Goal: Task Accomplishment & Management: Complete application form

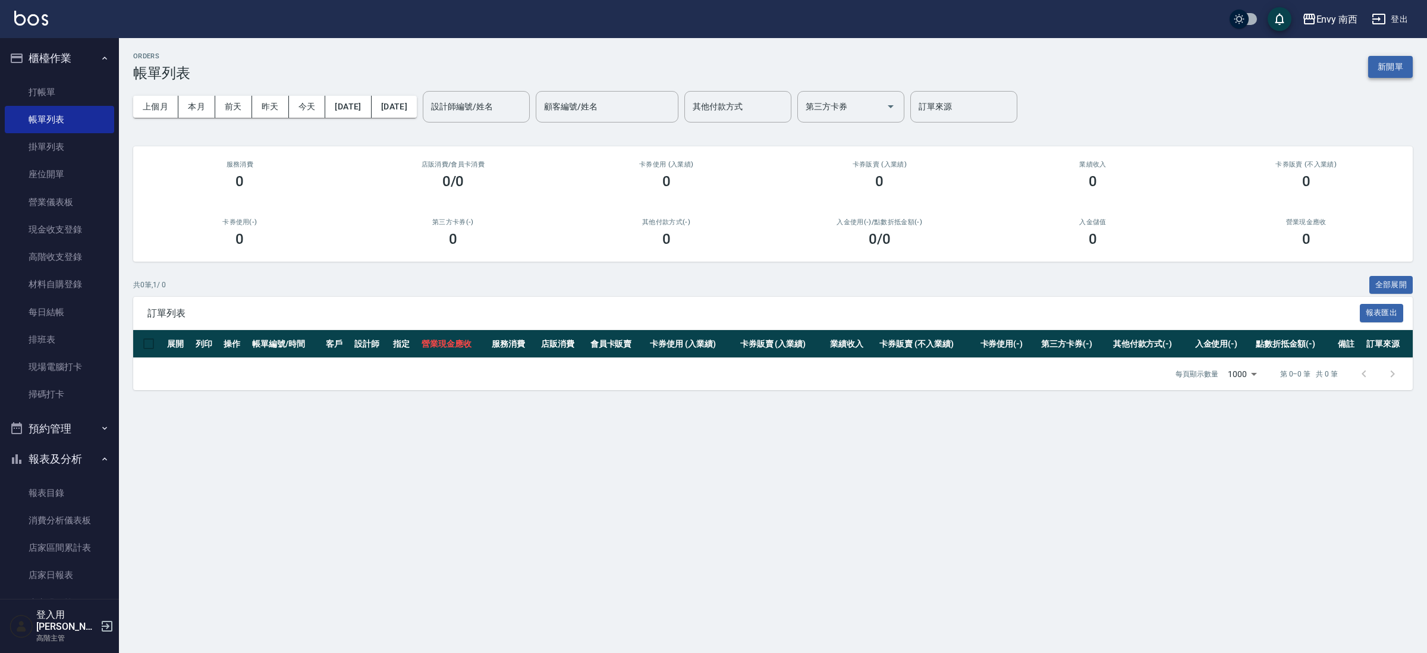
click at [1384, 61] on button "新開單" at bounding box center [1390, 67] width 45 height 22
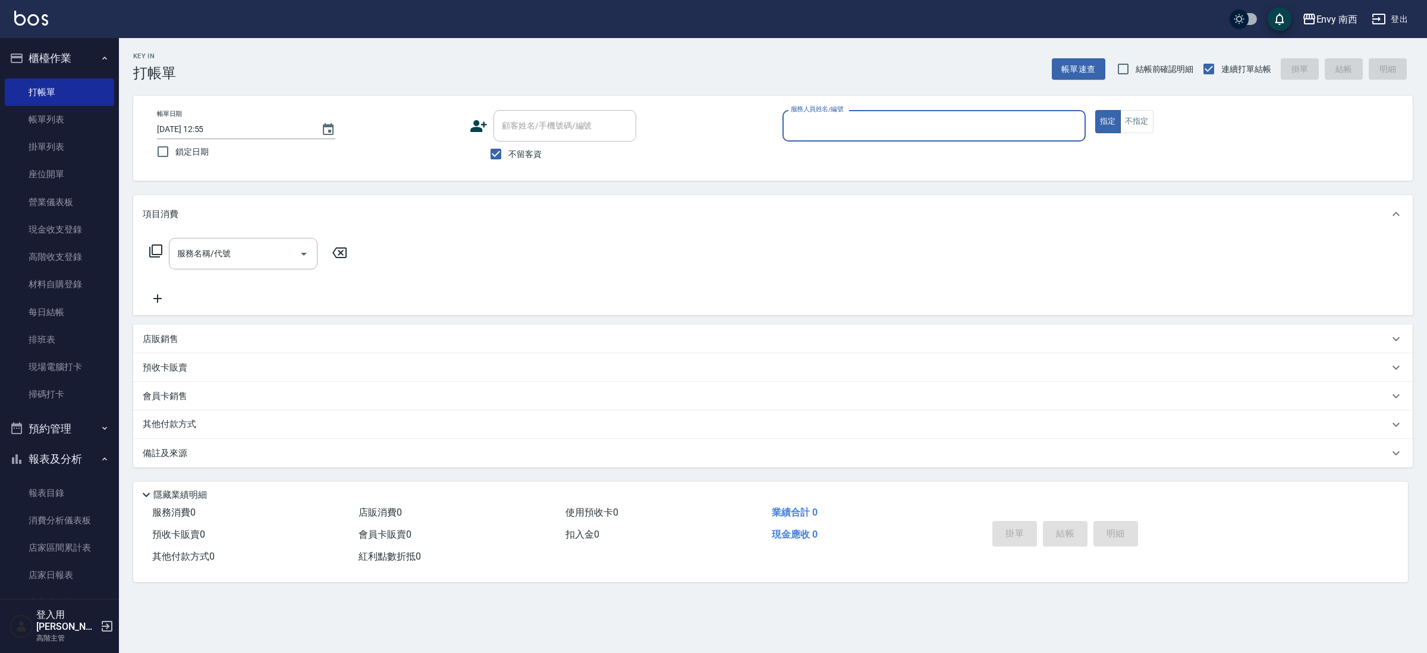
click at [868, 122] on input "服務人員姓名/編號" at bounding box center [934, 125] width 292 height 21
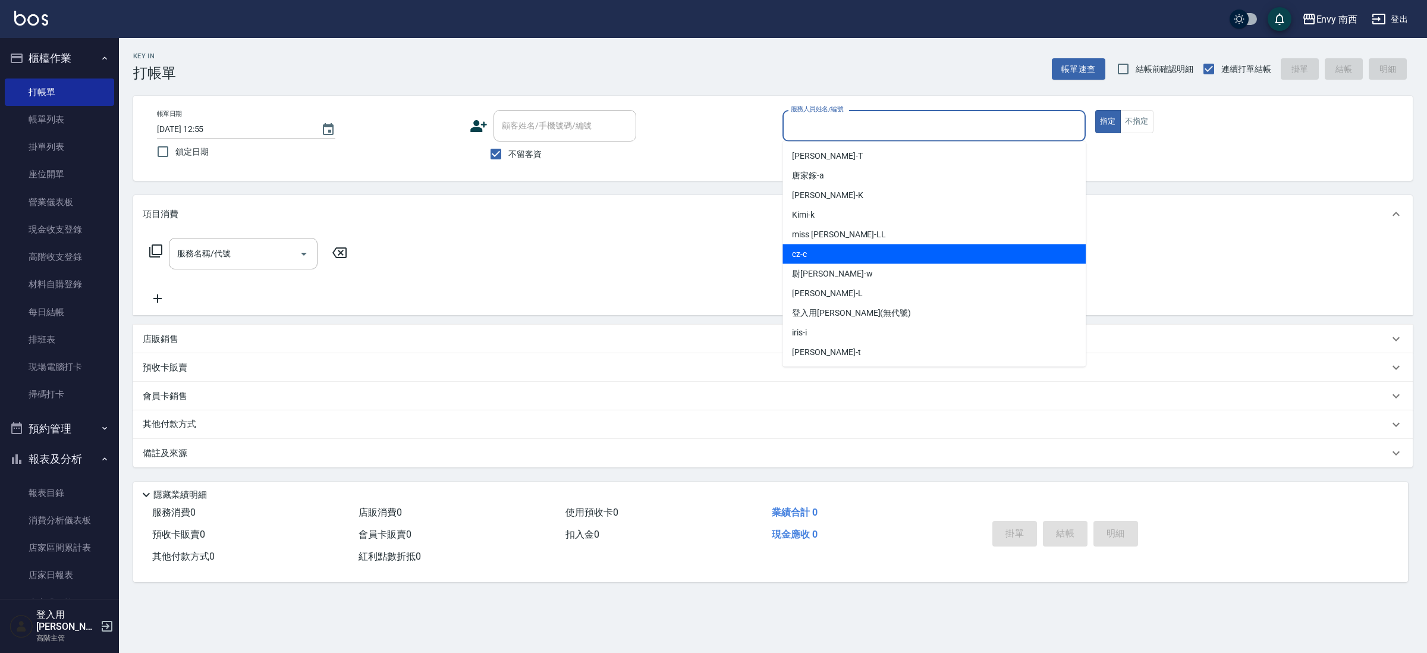
click at [826, 253] on div "cz -c" at bounding box center [933, 254] width 303 height 20
type input "cz-c"
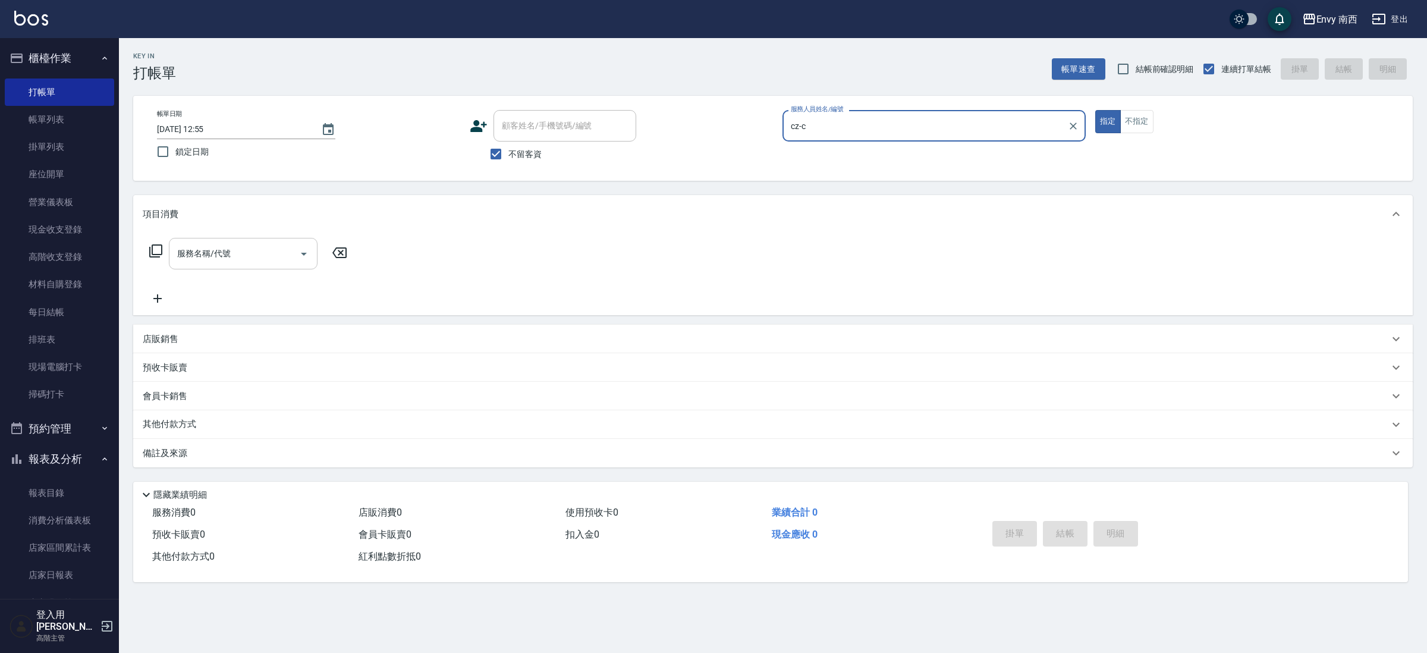
click at [276, 260] on input "服務名稱/代號" at bounding box center [234, 253] width 120 height 21
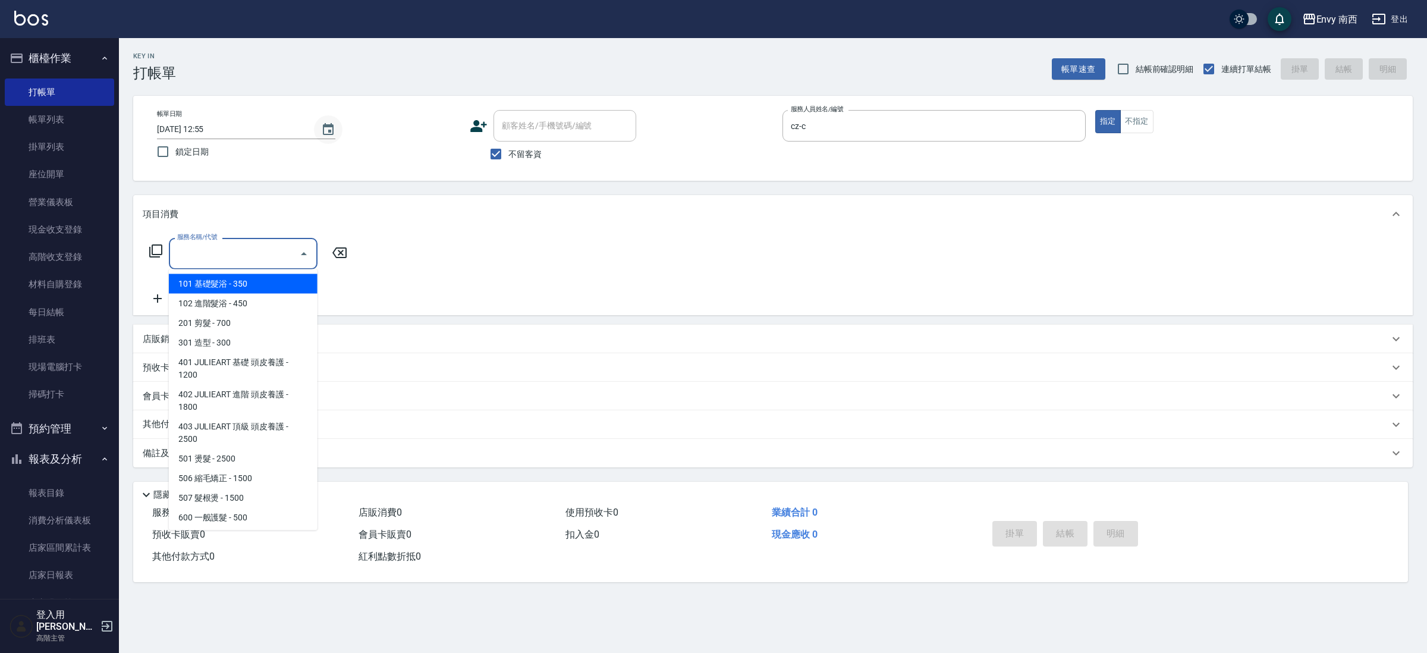
click at [330, 135] on icon "Choose date, selected date is 2025-08-11" at bounding box center [328, 129] width 14 height 14
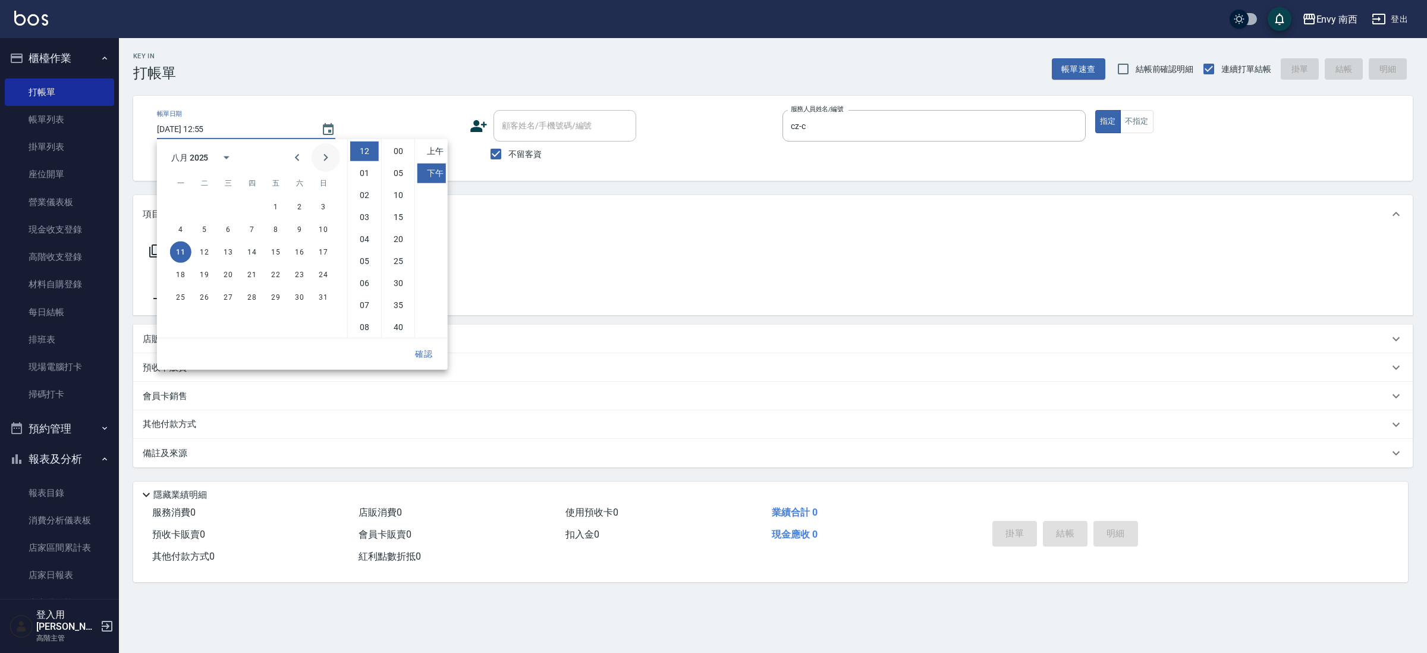
scroll to position [67, 0]
click at [329, 226] on button "10" at bounding box center [323, 229] width 21 height 21
type input "[DATE] 12:55"
click at [427, 352] on button "確認" at bounding box center [424, 354] width 38 height 22
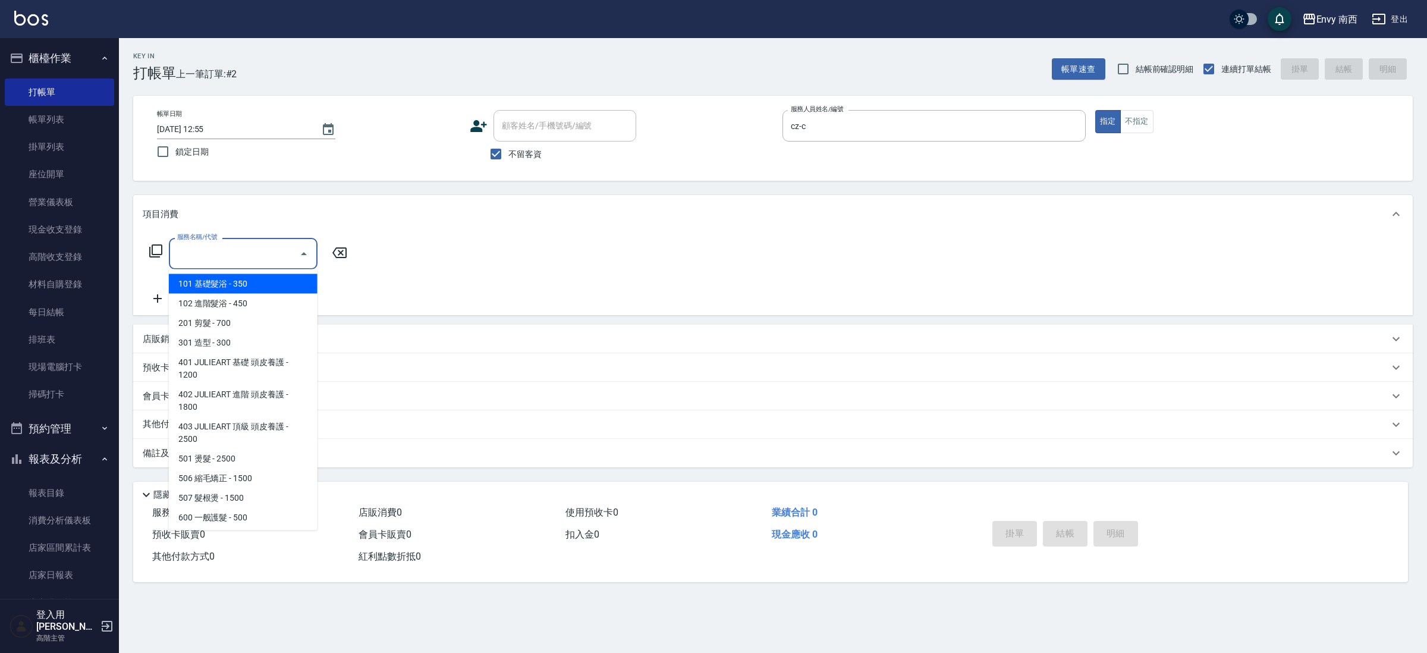
click at [264, 260] on input "服務名稱/代號" at bounding box center [234, 253] width 120 height 21
type input "ˊ"
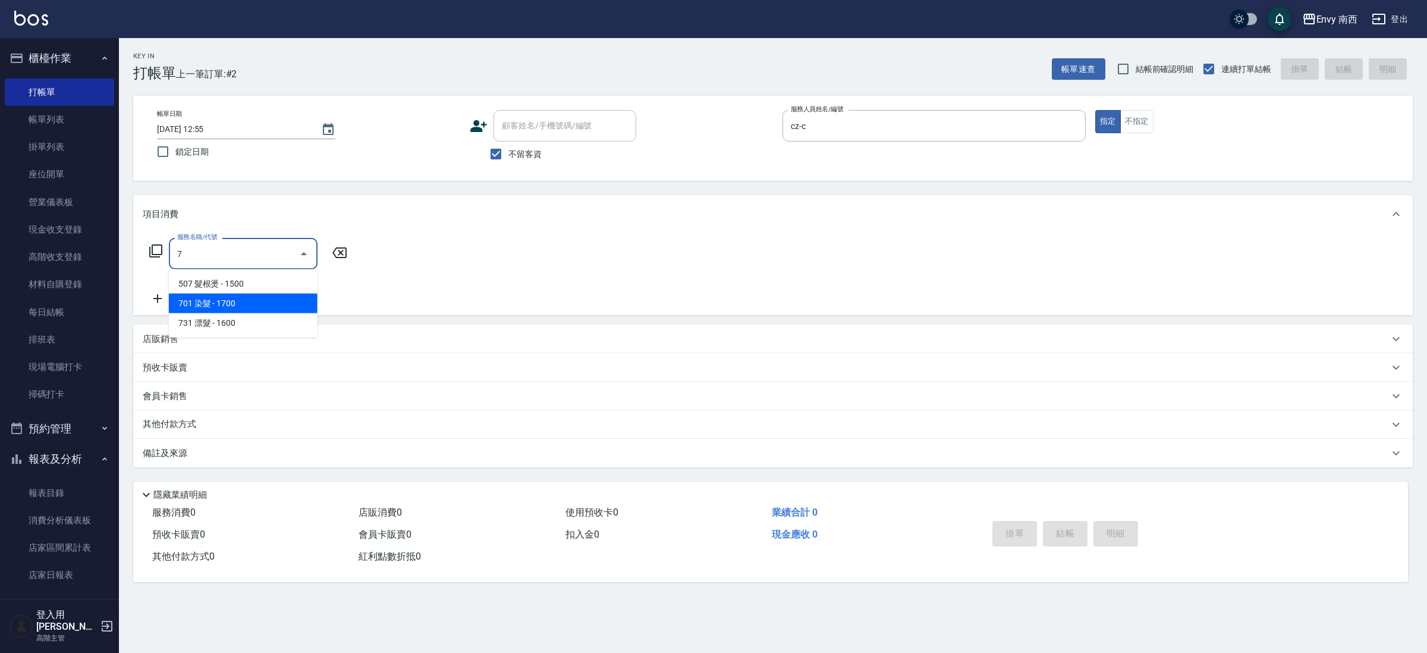
click at [259, 307] on span "701 染髮 - 1700" at bounding box center [243, 304] width 149 height 20
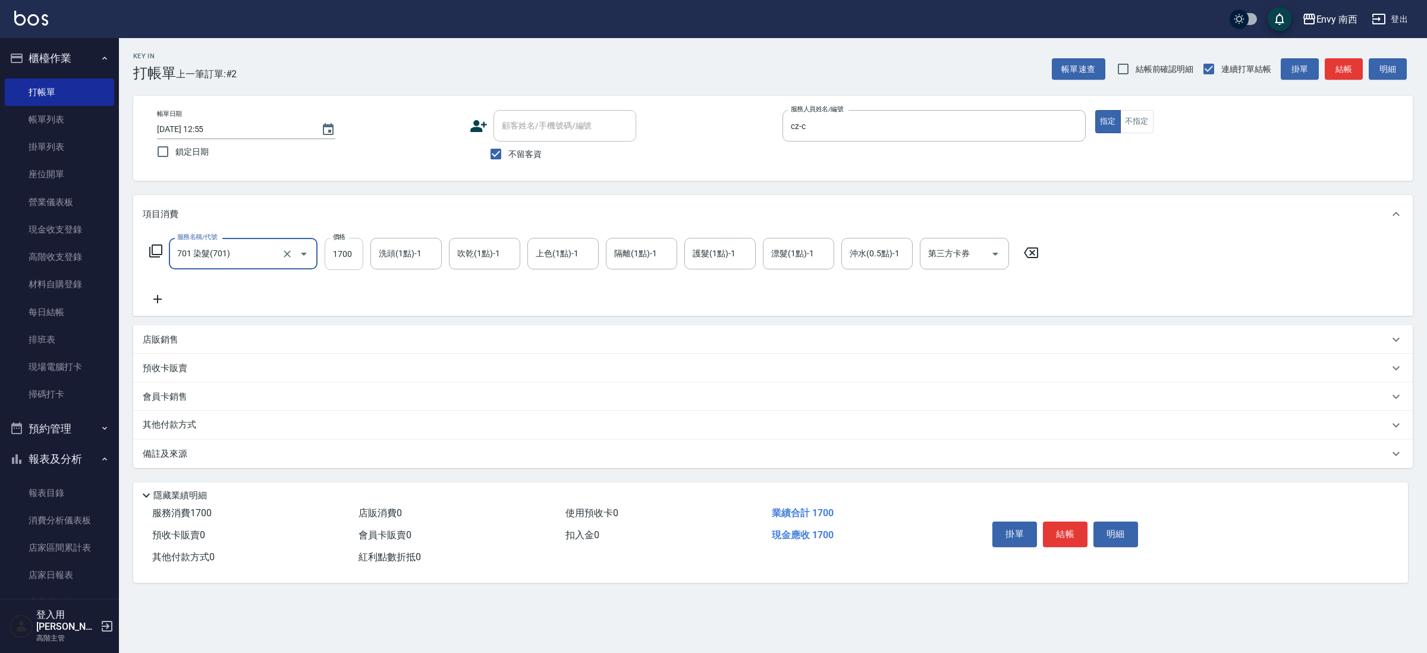
type input "701 染髮(701)"
click at [354, 262] on input "1700" at bounding box center [344, 254] width 39 height 32
type input "9400"
click at [152, 423] on p "其他付款方式" at bounding box center [172, 424] width 59 height 13
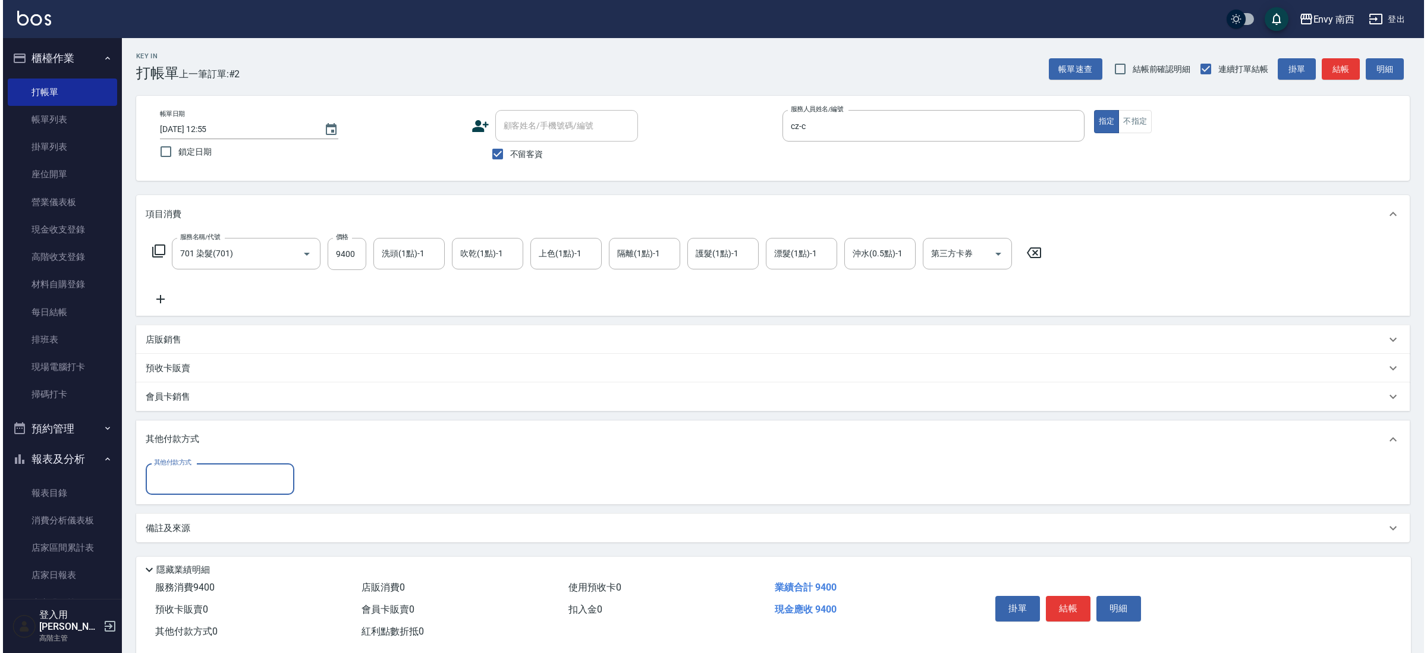
scroll to position [0, 0]
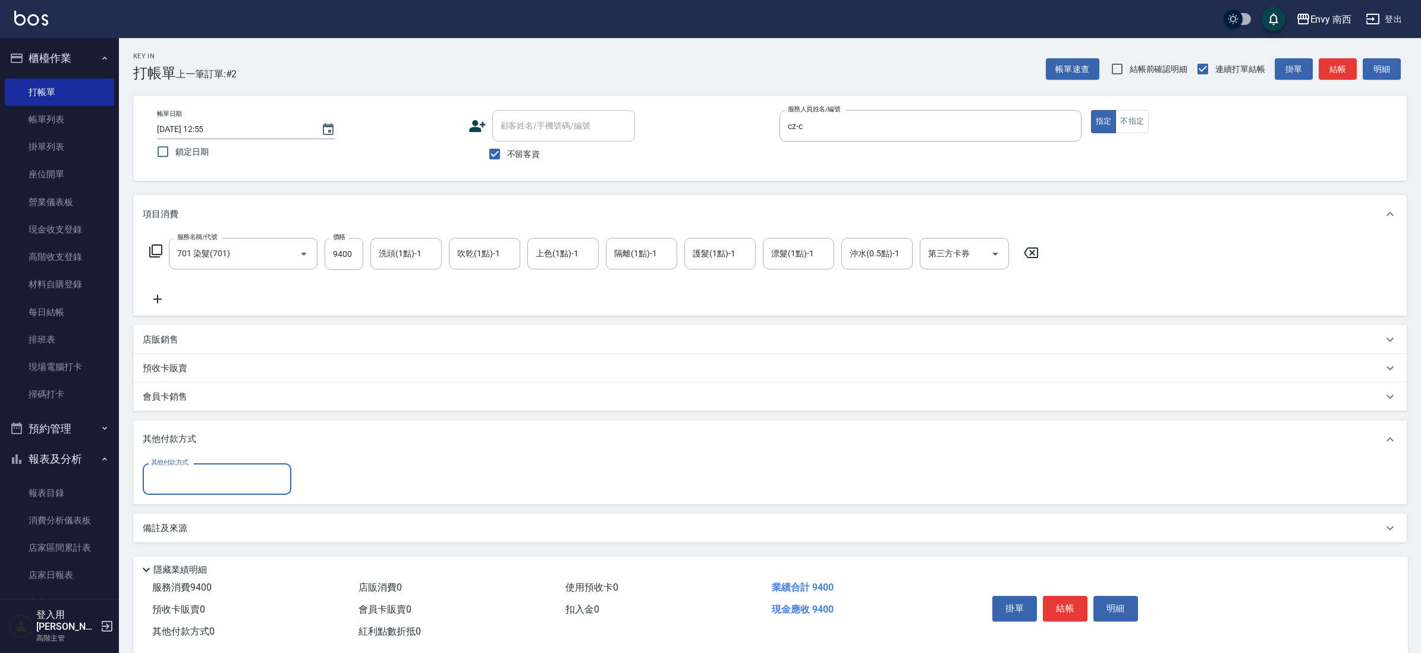
click at [187, 481] on input "其他付款方式" at bounding box center [217, 478] width 138 height 21
click at [183, 502] on span "信用卡" at bounding box center [217, 510] width 149 height 20
type input "信用卡"
click at [311, 473] on input "0" at bounding box center [342, 479] width 89 height 32
drag, startPoint x: 315, startPoint y: 480, endPoint x: 307, endPoint y: 473, distance: 10.5
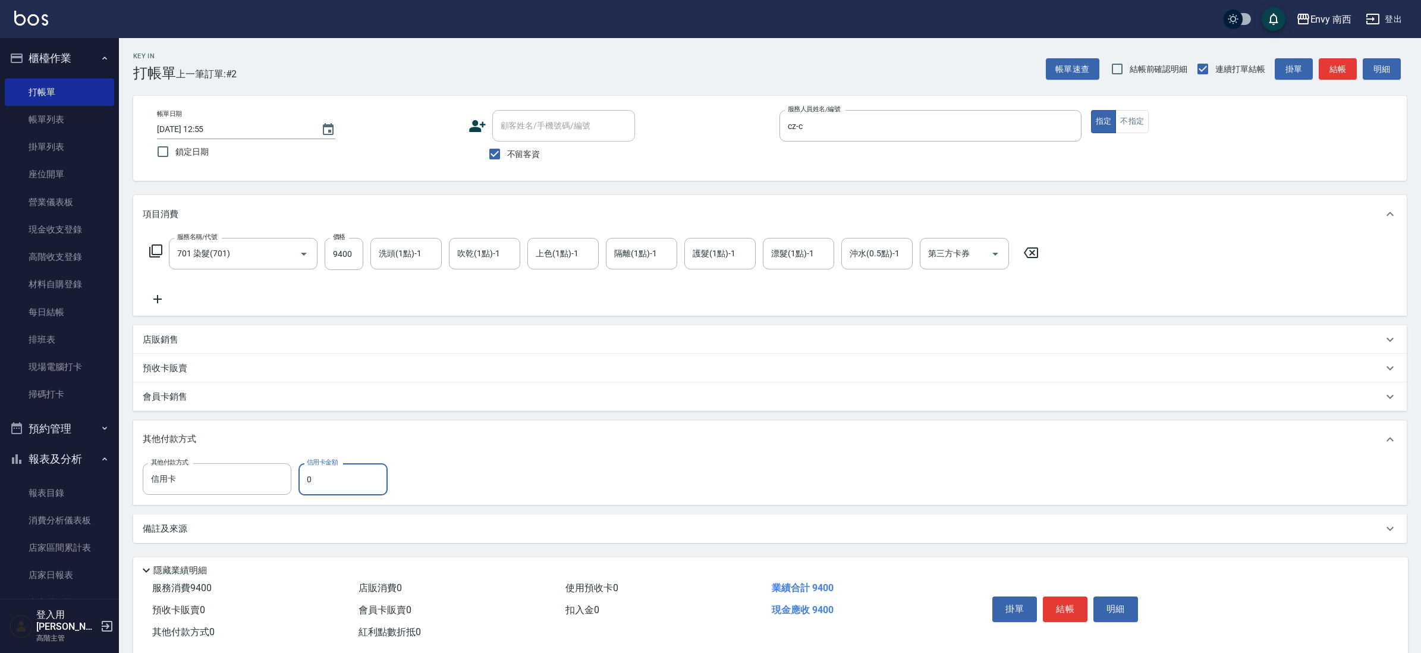
click at [307, 473] on input "0" at bounding box center [342, 479] width 89 height 32
type input "1000"
click at [1068, 603] on button "結帳" at bounding box center [1065, 608] width 45 height 25
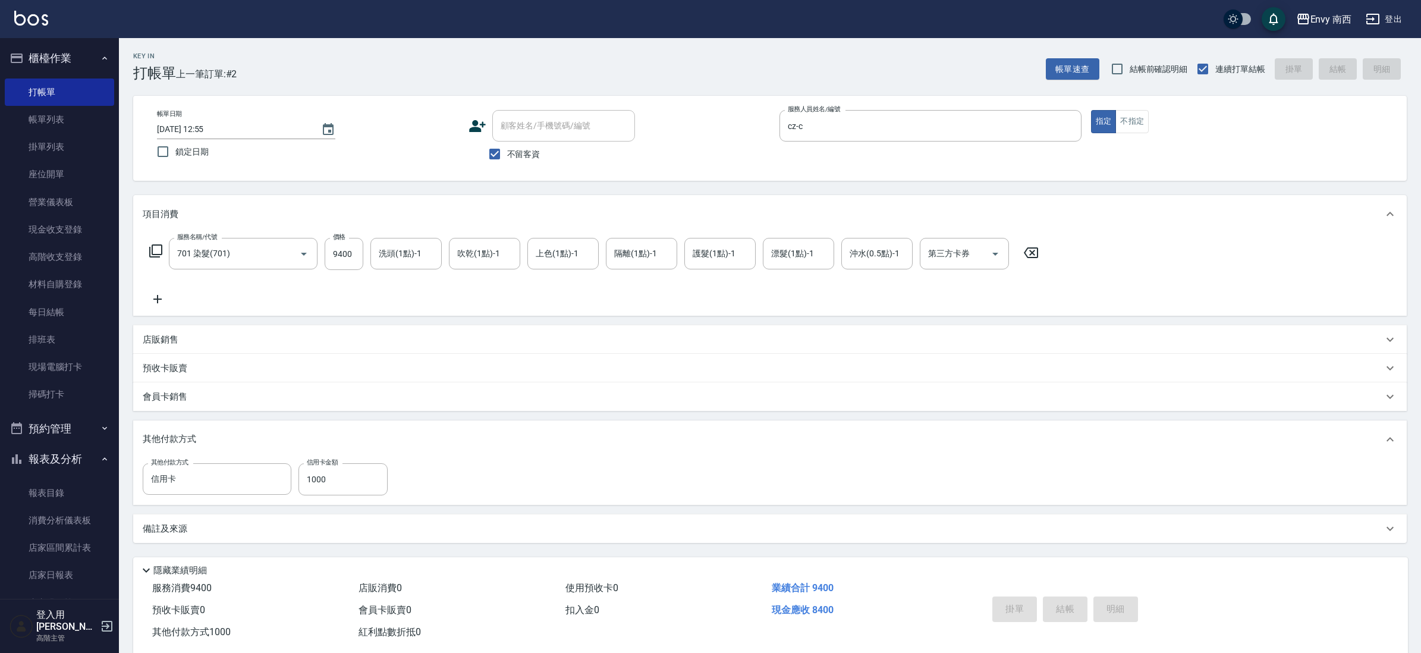
type input "[DATE] 12:56"
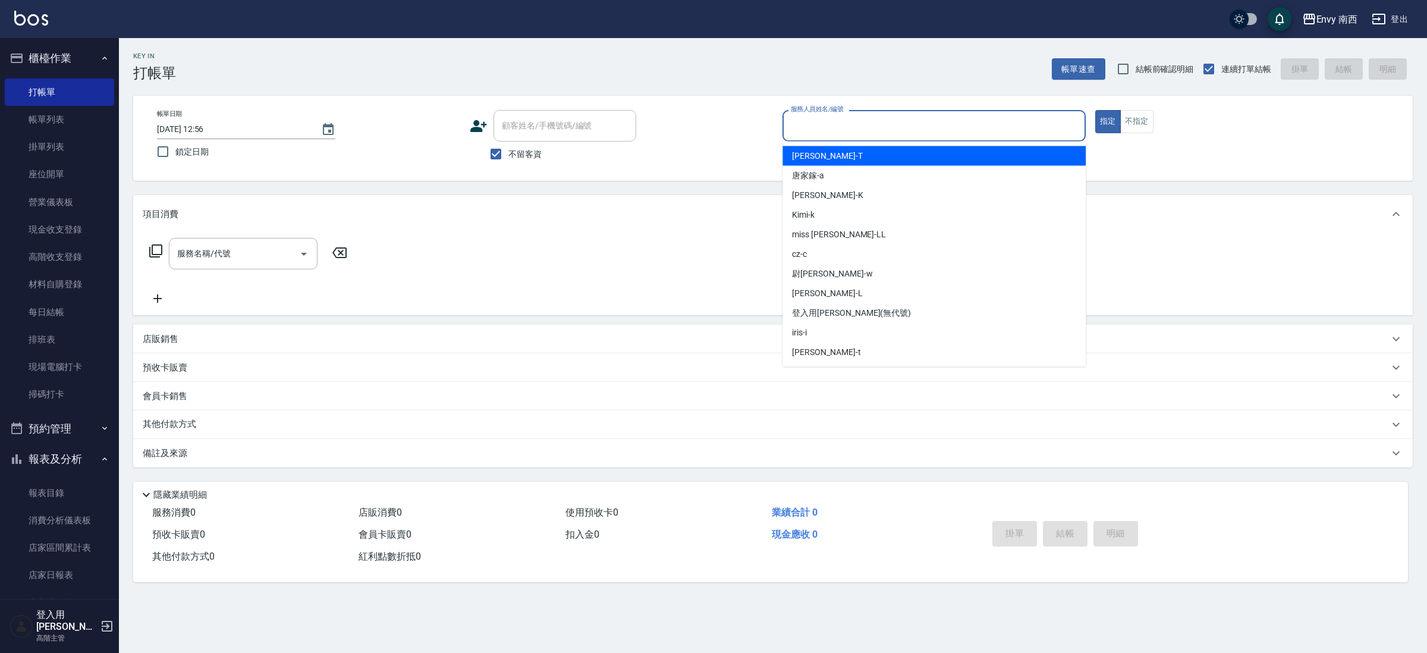
click at [824, 121] on input "服務人員姓名/編號" at bounding box center [934, 125] width 292 height 21
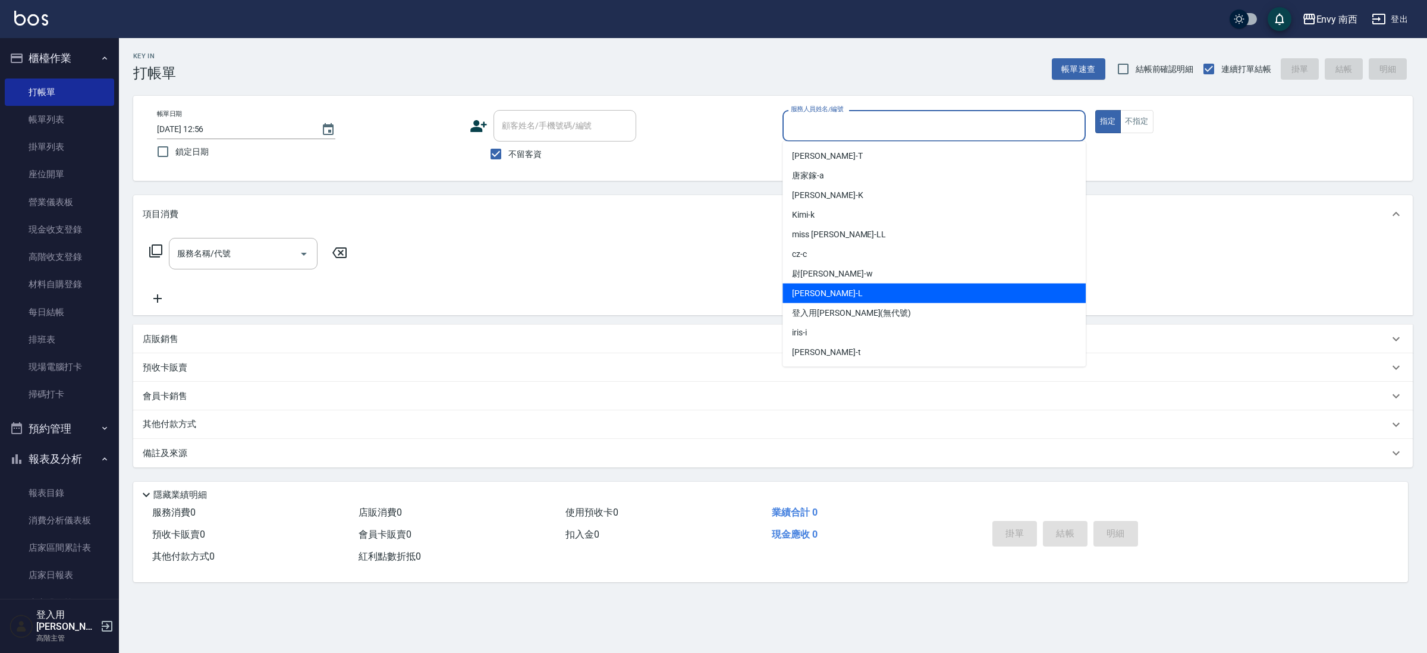
click at [846, 296] on div "liz -L" at bounding box center [933, 294] width 303 height 20
type input "liz-L"
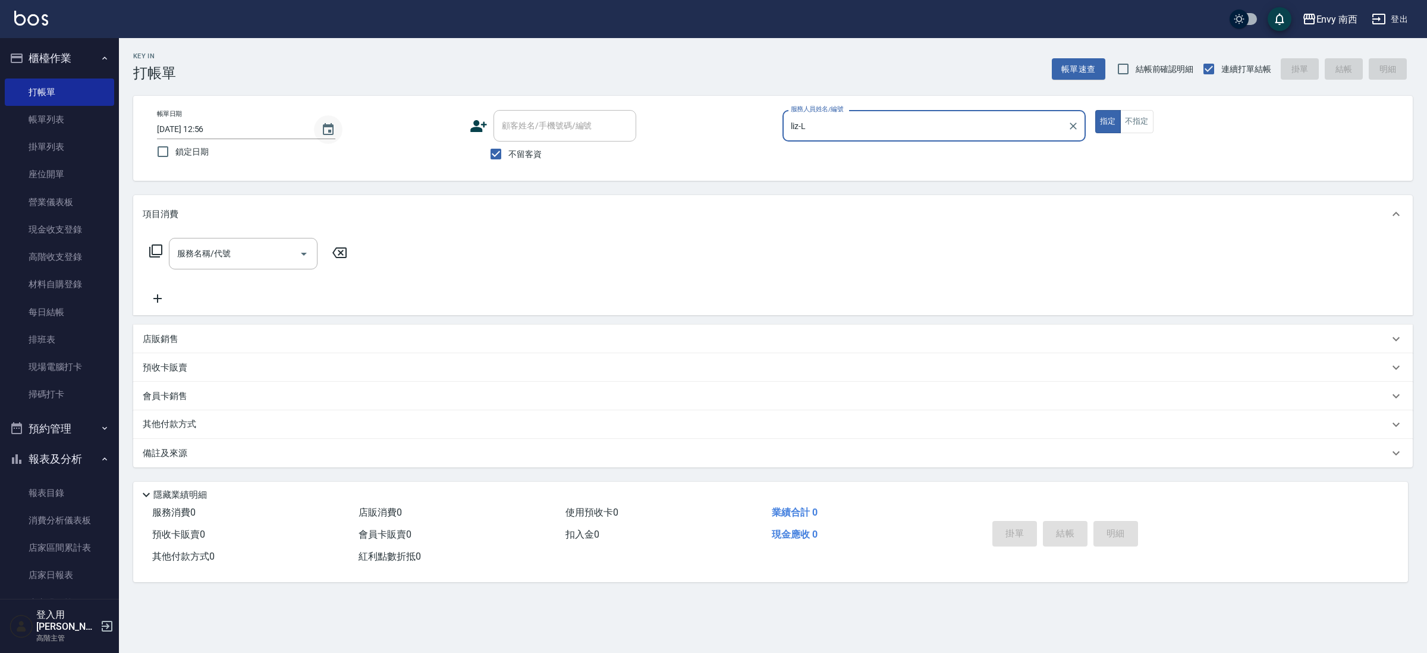
click at [336, 126] on button "Choose date, selected date is 2025-08-11" at bounding box center [328, 129] width 29 height 29
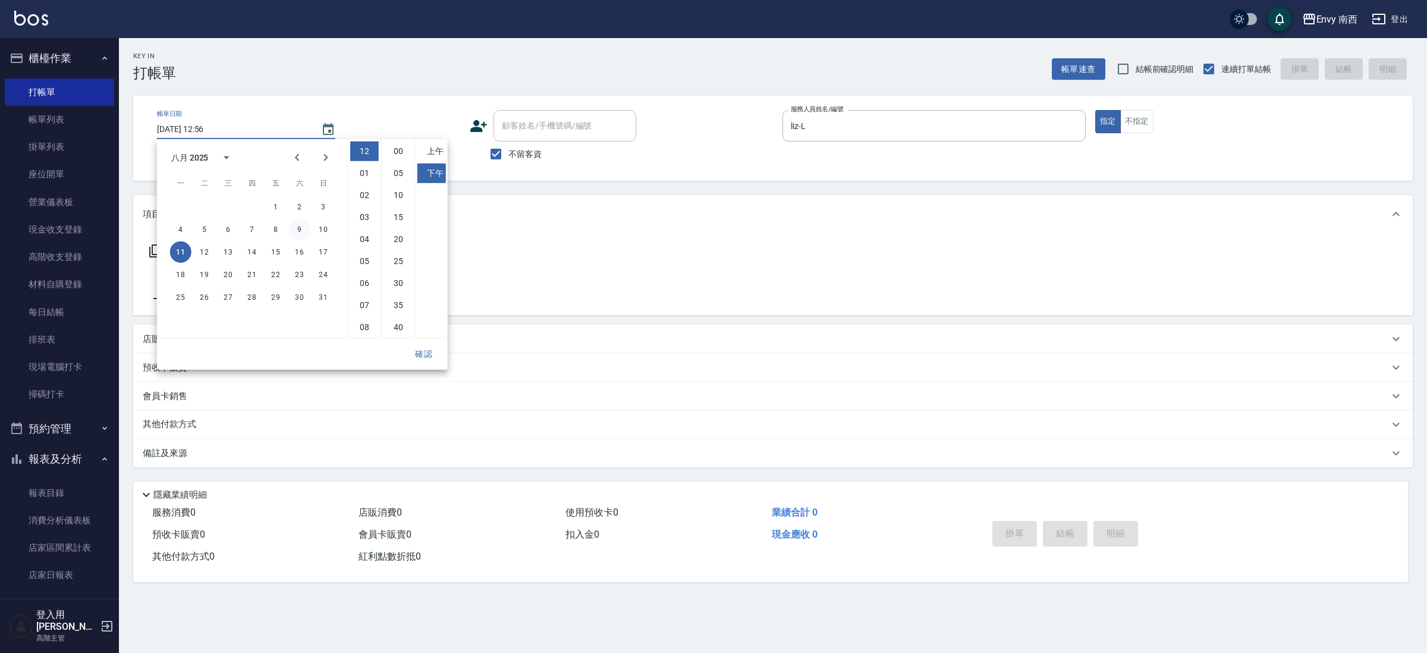
click at [303, 228] on button "9" at bounding box center [299, 229] width 21 height 21
type input "[DATE] 12:56"
click at [416, 355] on button "確認" at bounding box center [424, 354] width 38 height 22
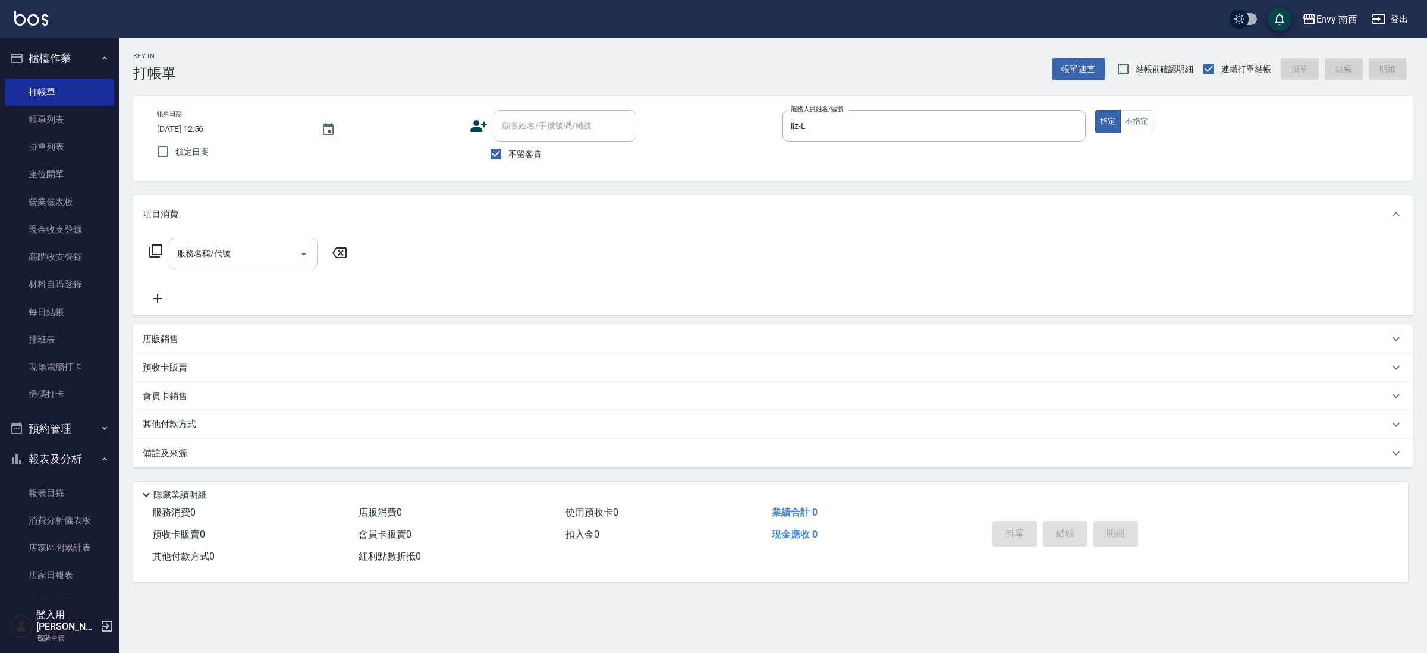
click at [257, 260] on input "服務名稱/代號" at bounding box center [234, 253] width 120 height 21
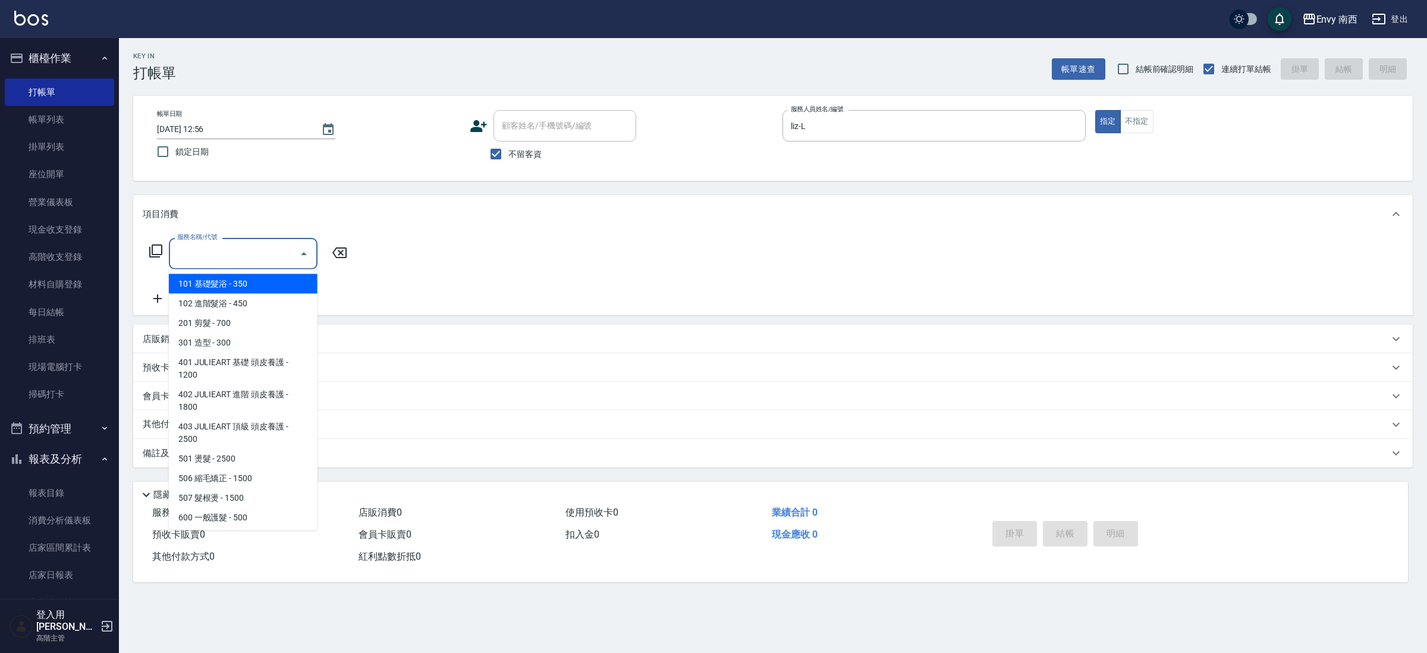
click at [257, 281] on span "101 基礎髮浴 - 350" at bounding box center [243, 284] width 149 height 20
type input "101 基礎髮浴 (101)"
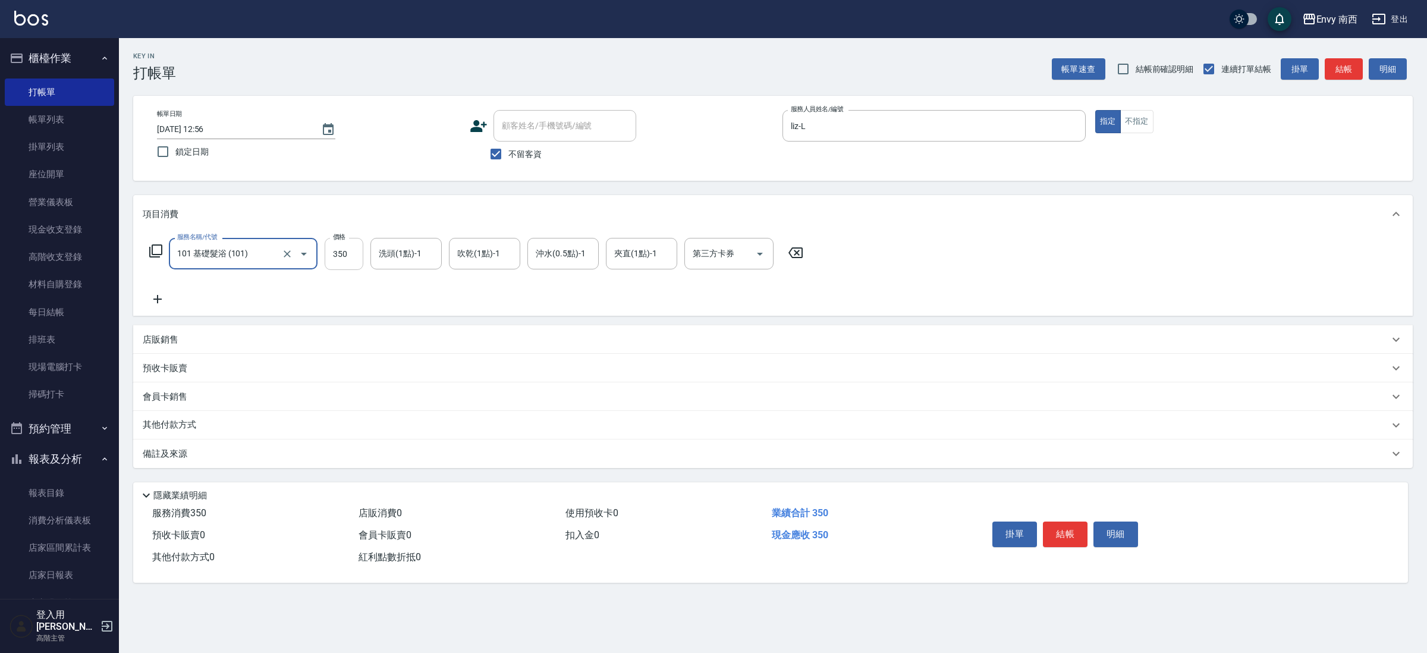
click at [345, 249] on input "350" at bounding box center [344, 254] width 39 height 32
type input "12640"
click at [181, 428] on p "其他付款方式" at bounding box center [172, 424] width 59 height 13
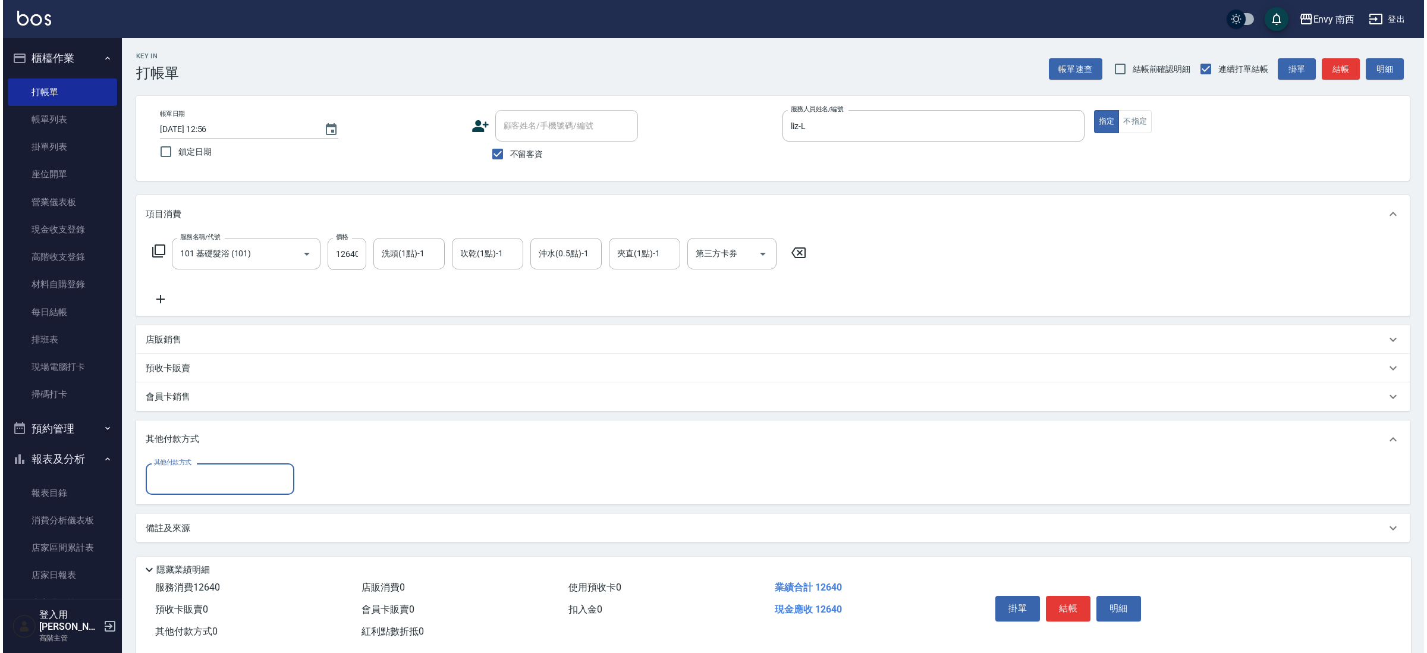
scroll to position [0, 0]
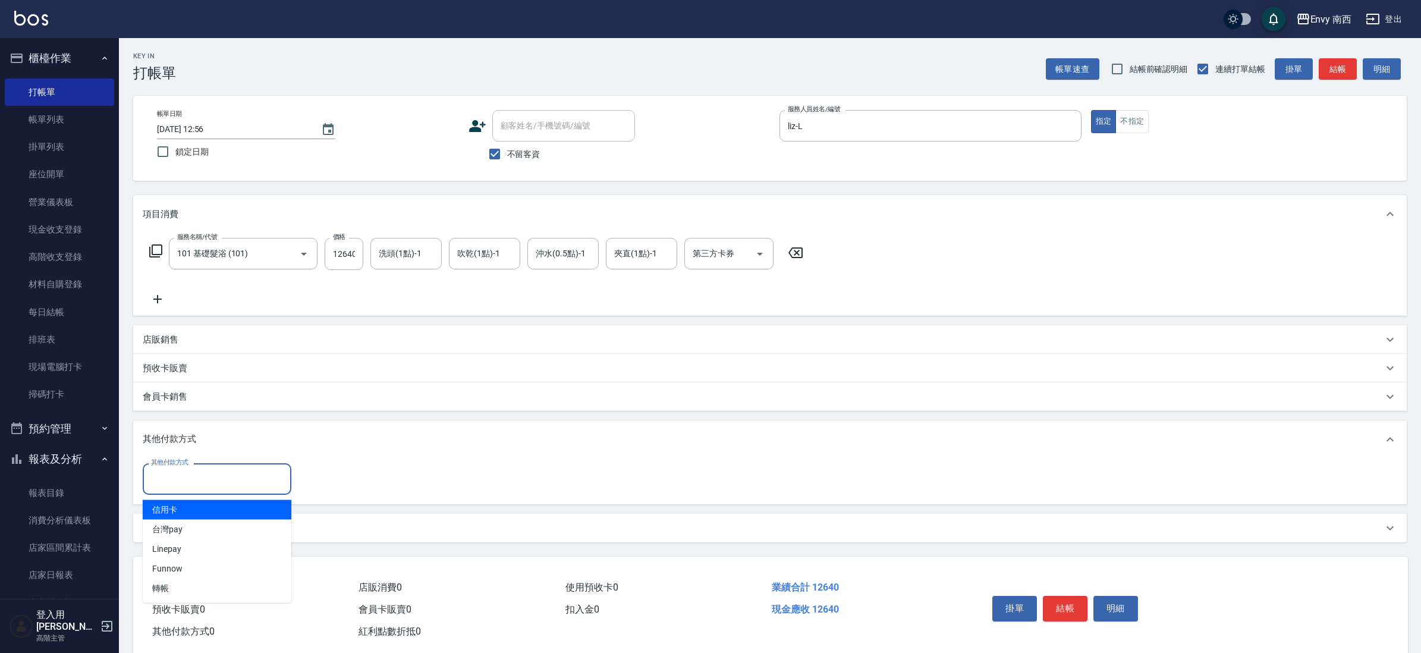
click at [207, 486] on input "其他付款方式" at bounding box center [217, 478] width 138 height 21
click at [200, 502] on span "信用卡" at bounding box center [217, 510] width 149 height 20
type input "信用卡"
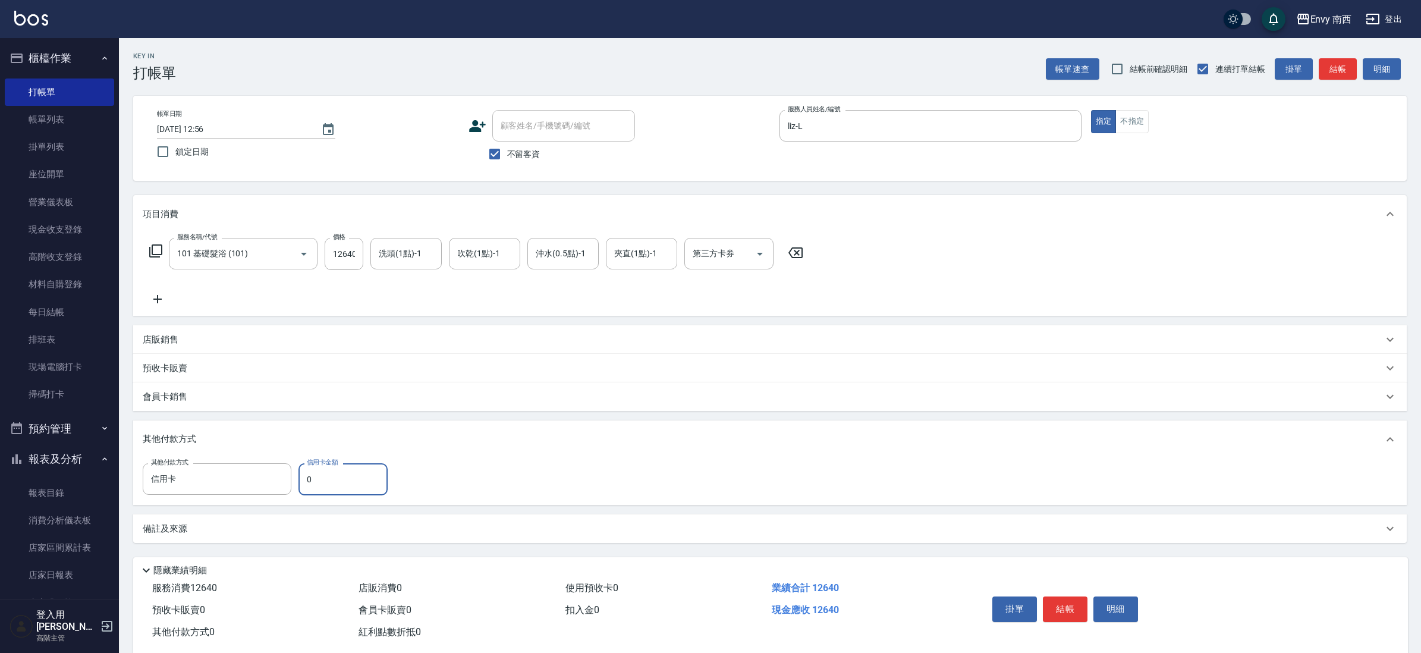
drag, startPoint x: 311, startPoint y: 474, endPoint x: 304, endPoint y: 472, distance: 8.1
click at [305, 472] on input "0" at bounding box center [342, 479] width 89 height 32
type input "8240"
click at [1066, 615] on button "結帳" at bounding box center [1065, 608] width 45 height 25
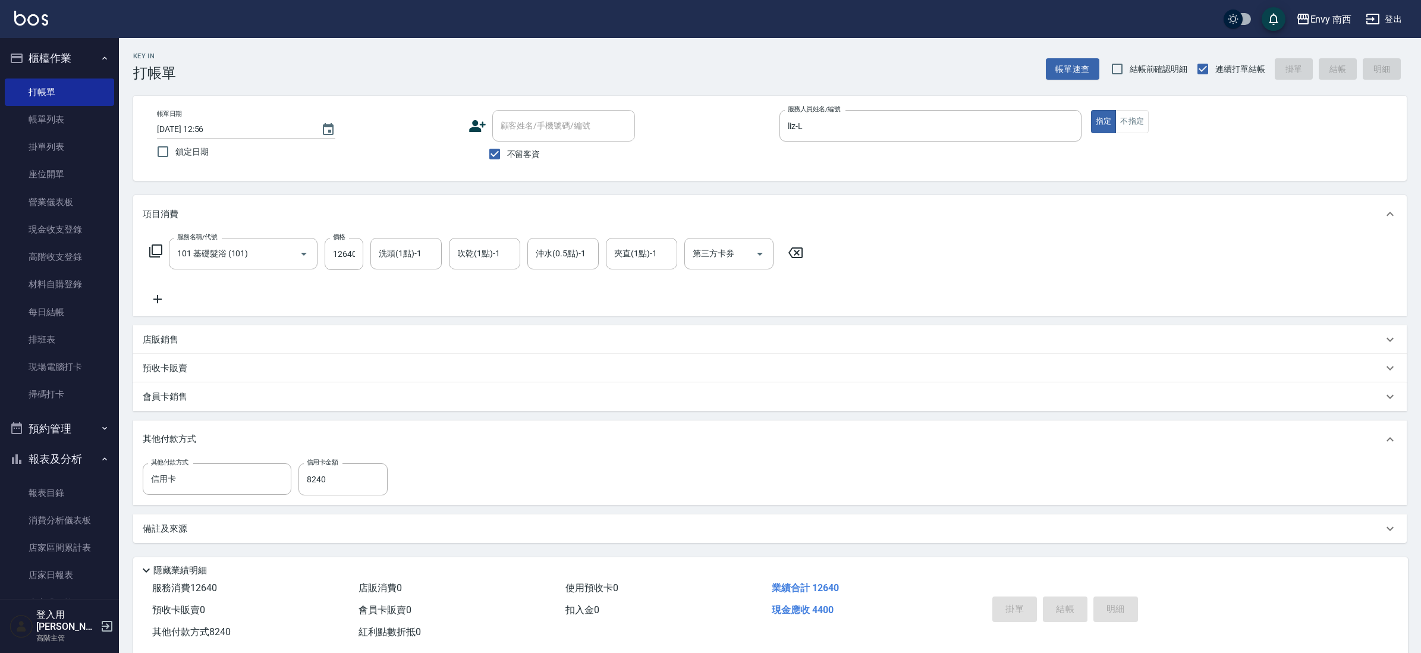
type input "[DATE] 12:57"
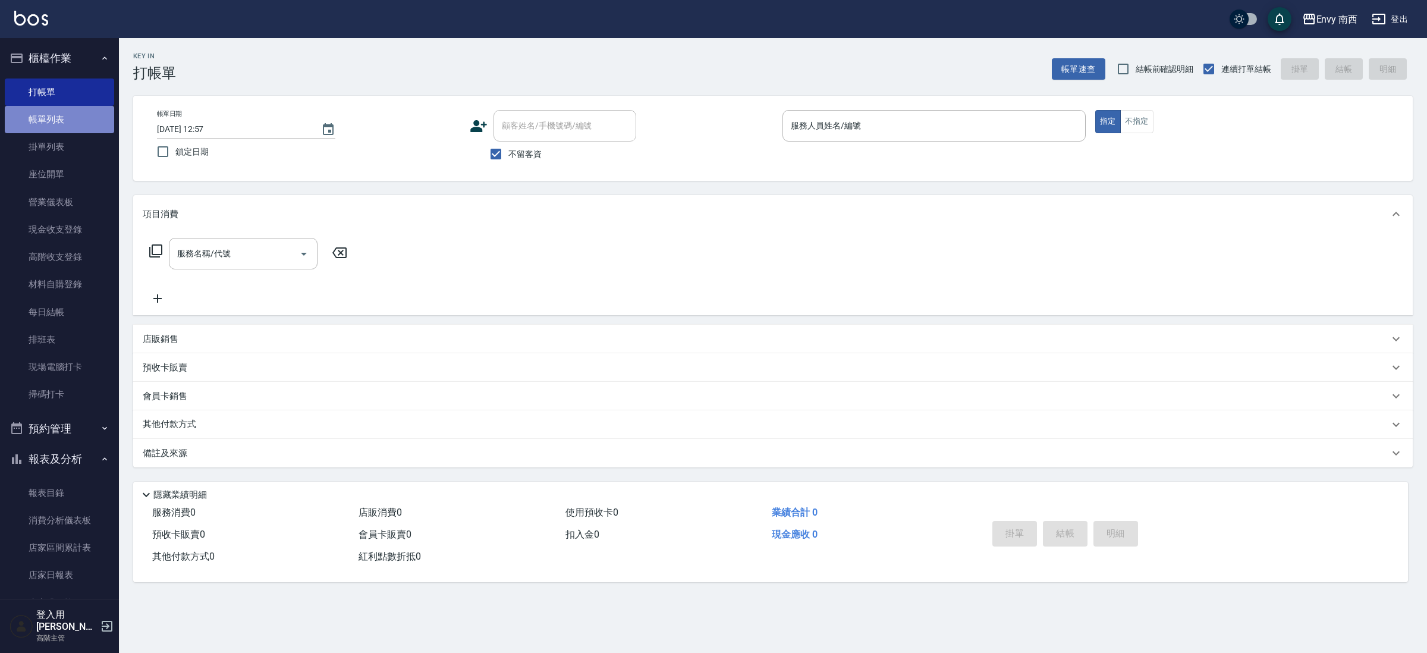
click at [94, 109] on link "帳單列表" at bounding box center [59, 119] width 109 height 27
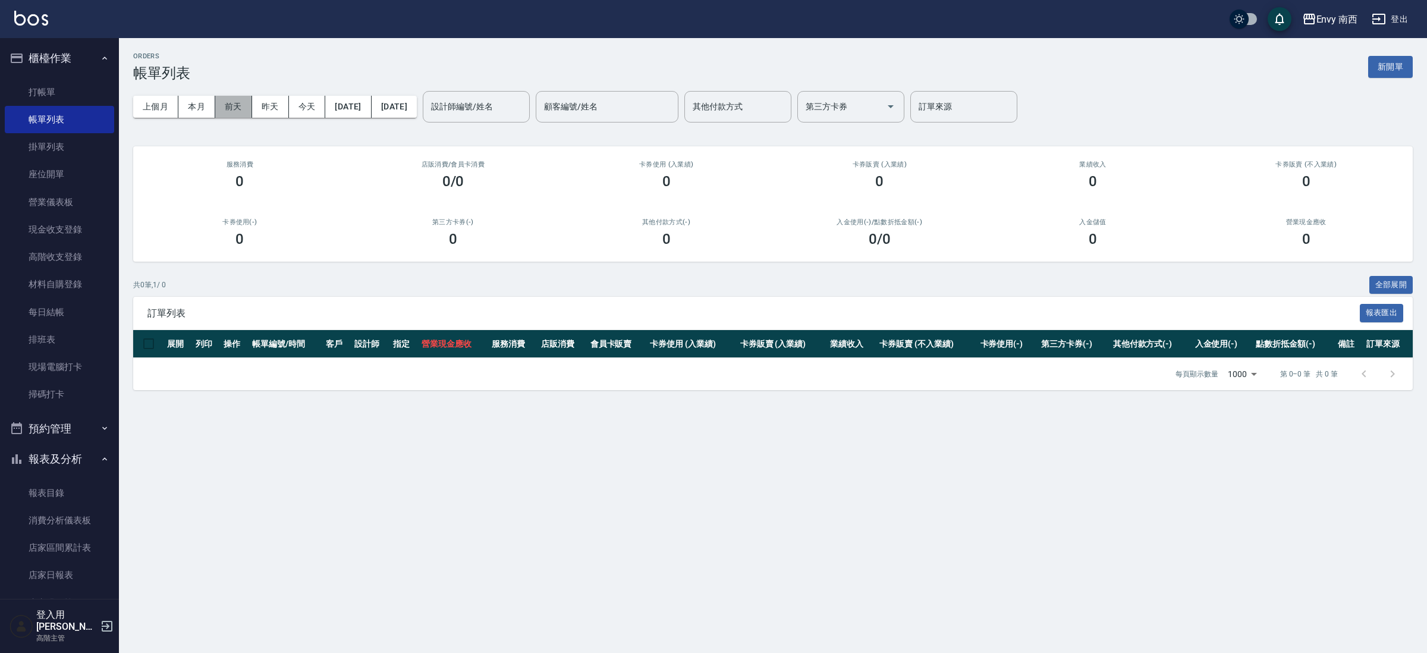
click at [243, 106] on button "前天" at bounding box center [233, 107] width 37 height 22
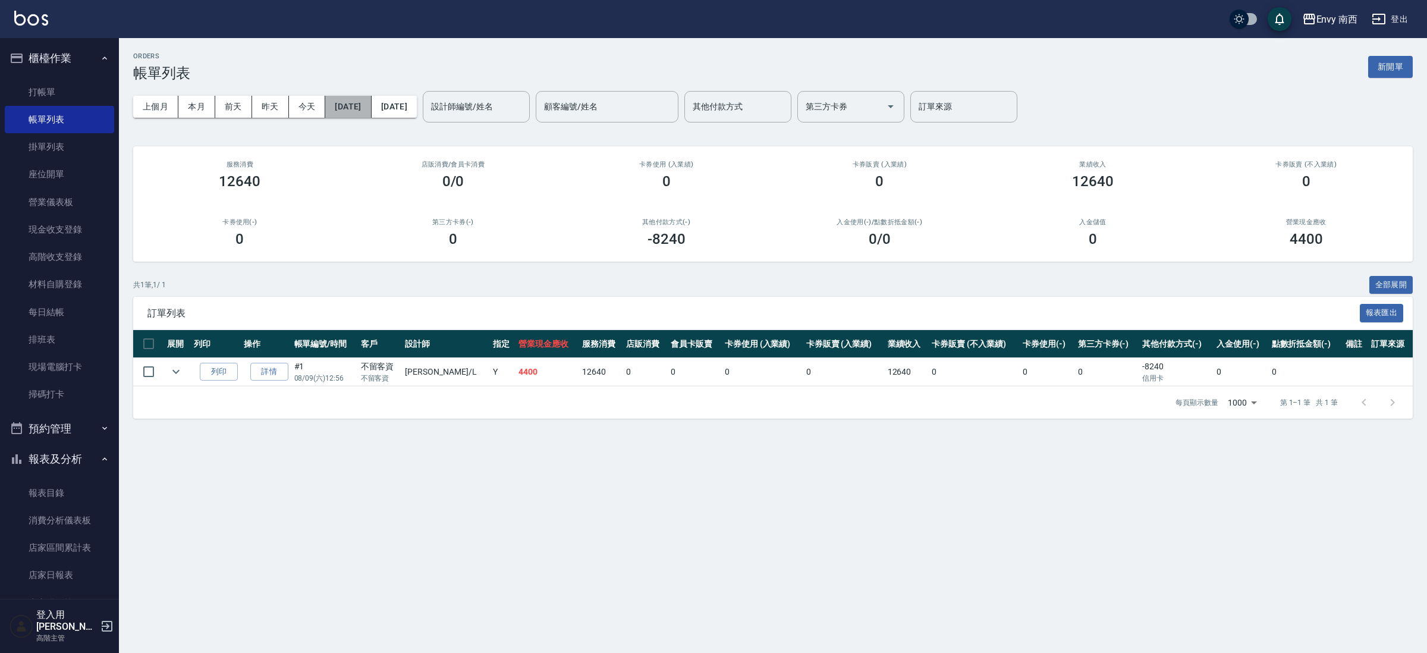
click at [341, 107] on button "[DATE]" at bounding box center [348, 107] width 46 height 22
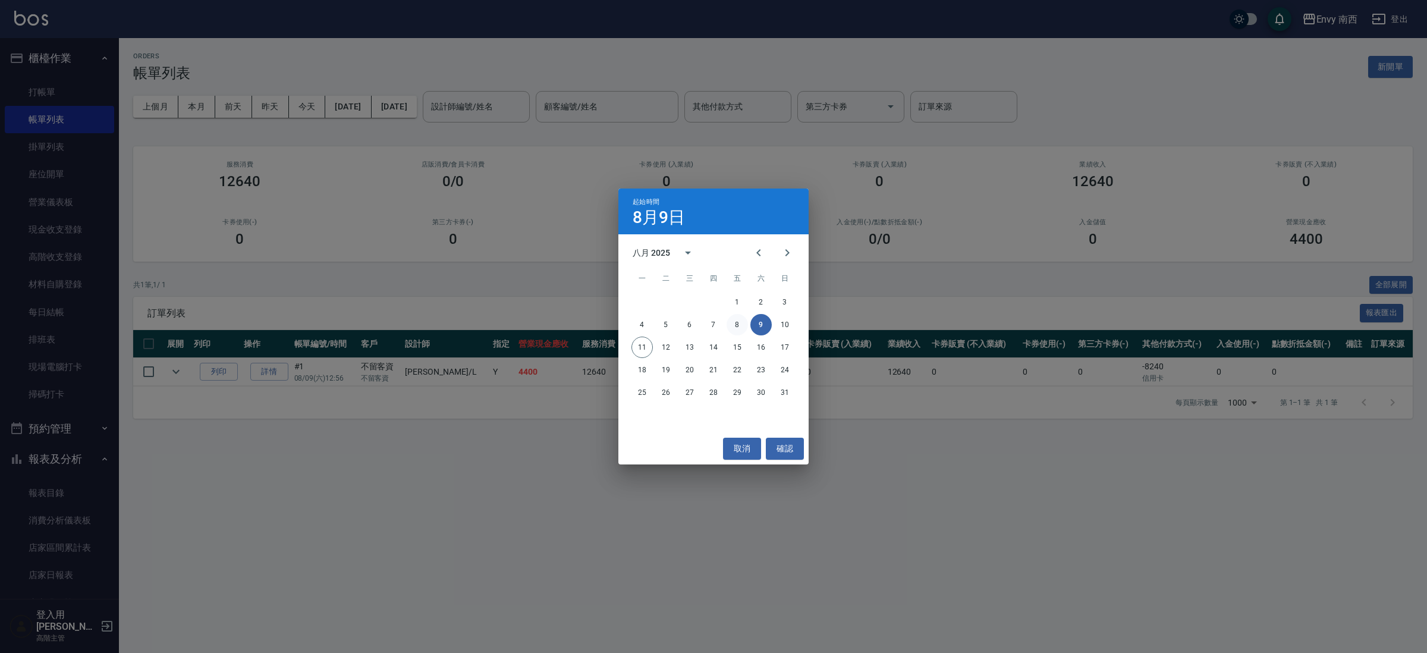
click at [741, 329] on button "8" at bounding box center [736, 324] width 21 height 21
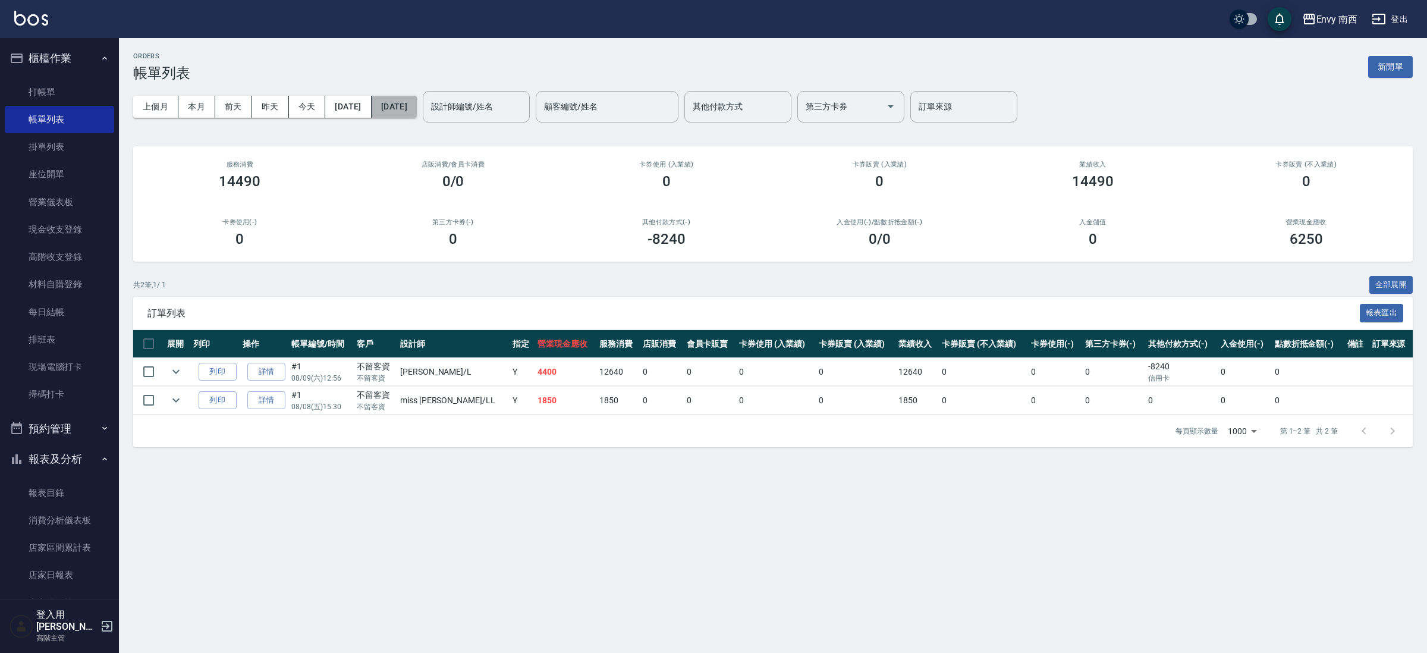
click at [417, 111] on button "[DATE]" at bounding box center [394, 107] width 45 height 22
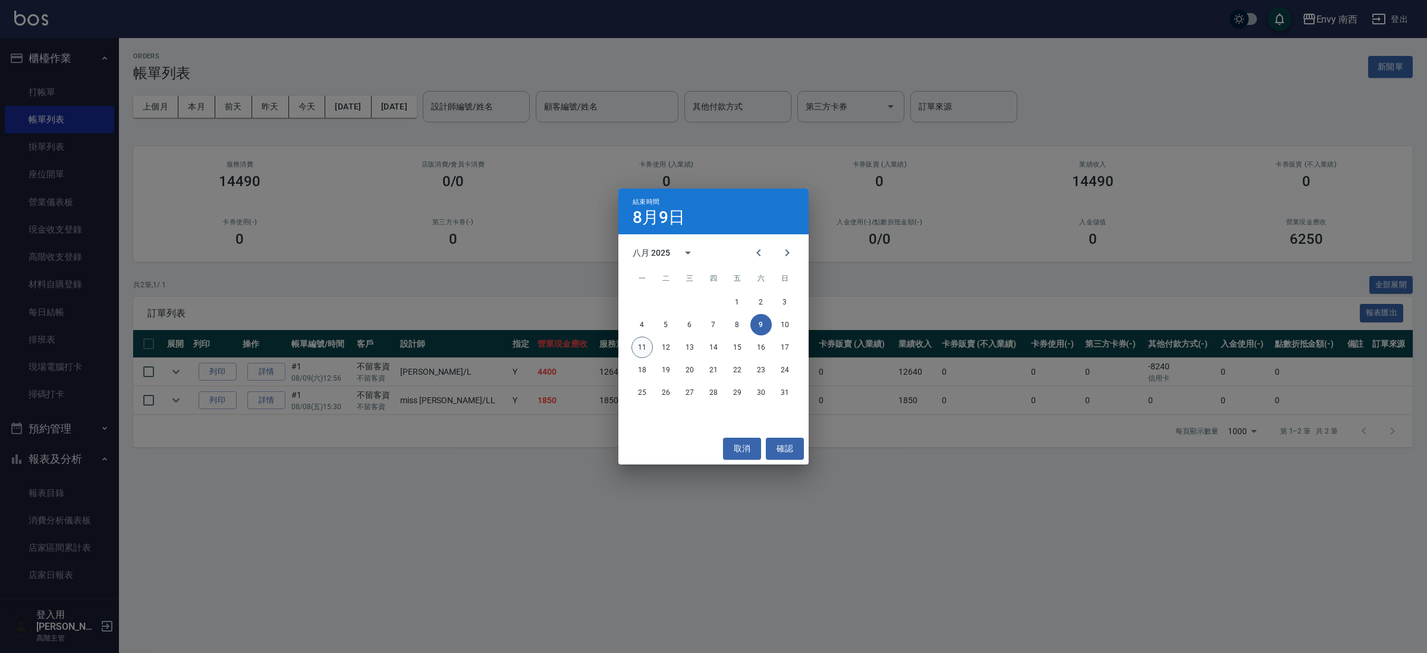
click at [638, 347] on button "11" at bounding box center [641, 346] width 21 height 21
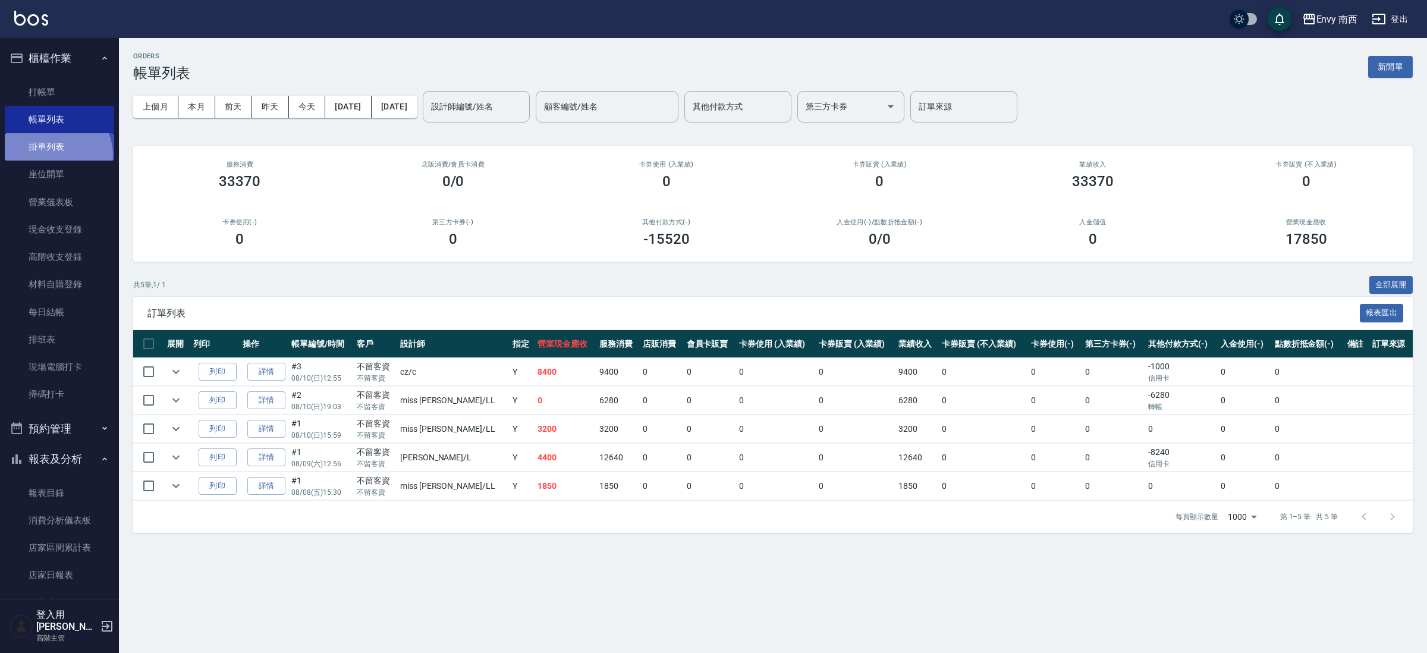
click at [51, 155] on link "掛單列表" at bounding box center [59, 146] width 109 height 27
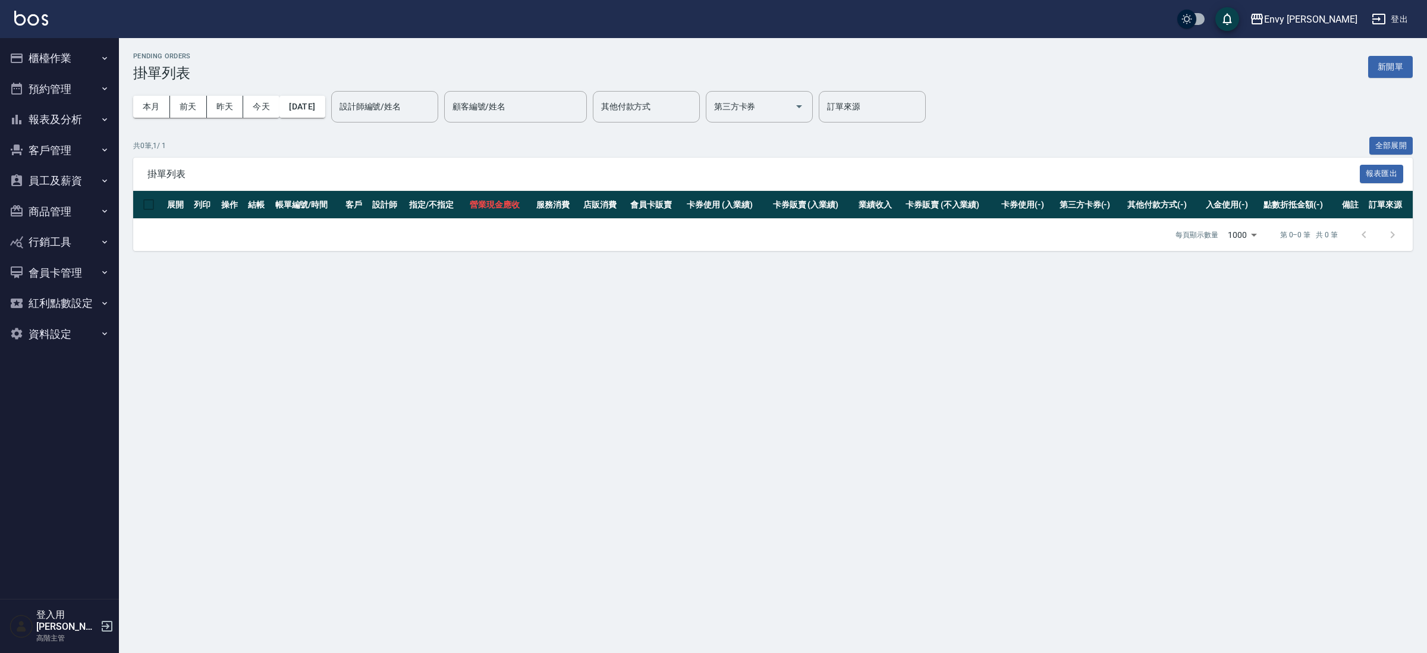
drag, startPoint x: 0, startPoint y: 0, endPoint x: 58, endPoint y: 61, distance: 84.5
click at [58, 61] on button "櫃檯作業" at bounding box center [59, 58] width 109 height 31
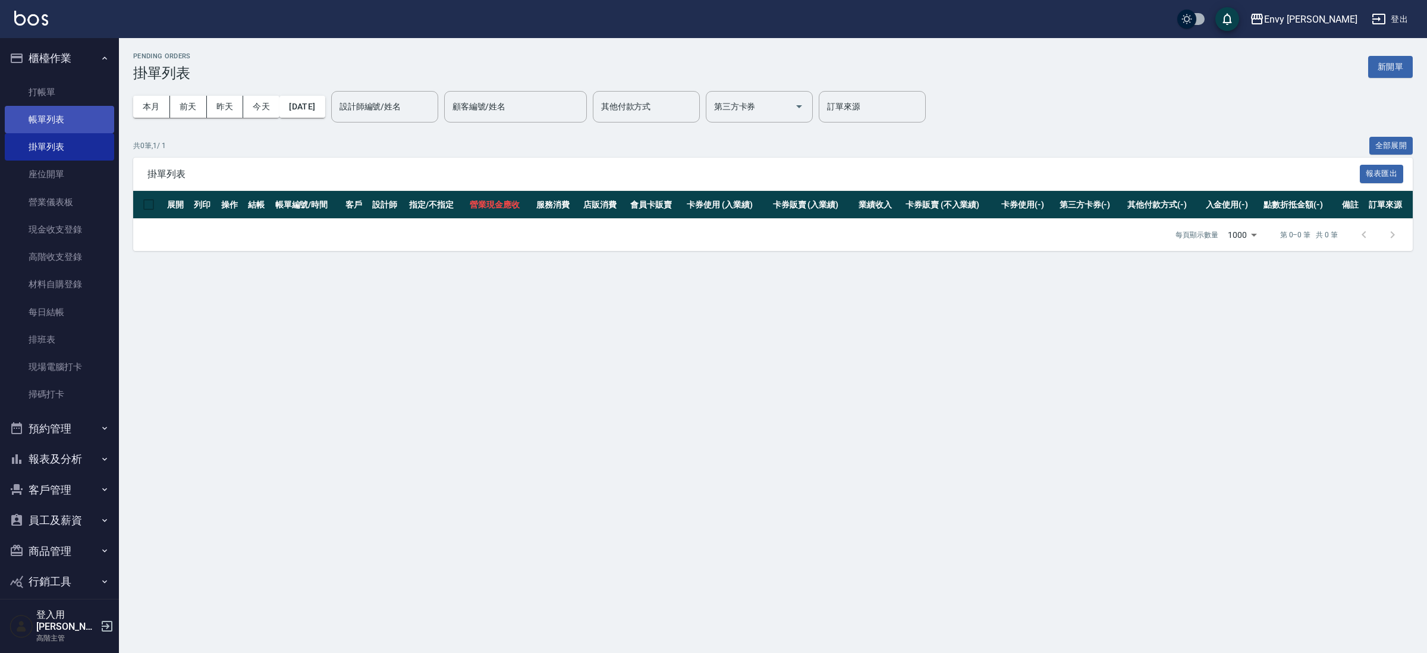
click at [55, 122] on link "帳單列表" at bounding box center [59, 119] width 109 height 27
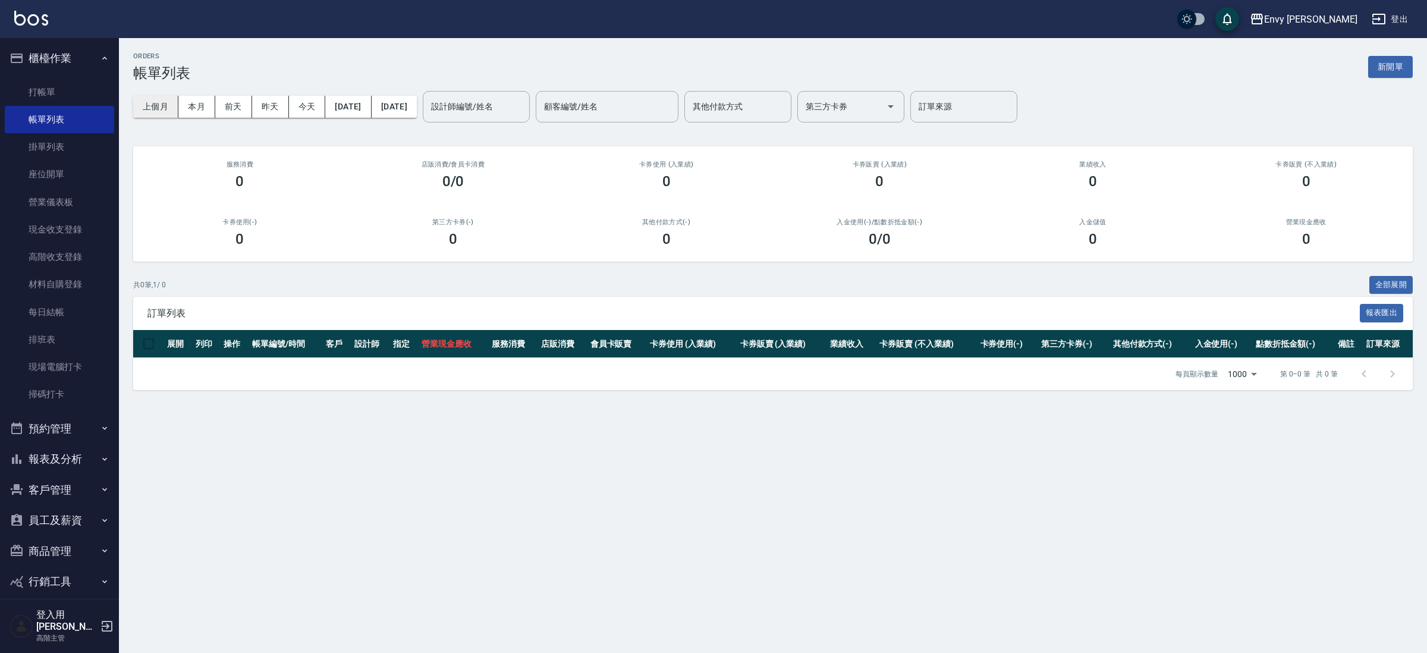
click at [144, 105] on button "上個月" at bounding box center [155, 107] width 45 height 22
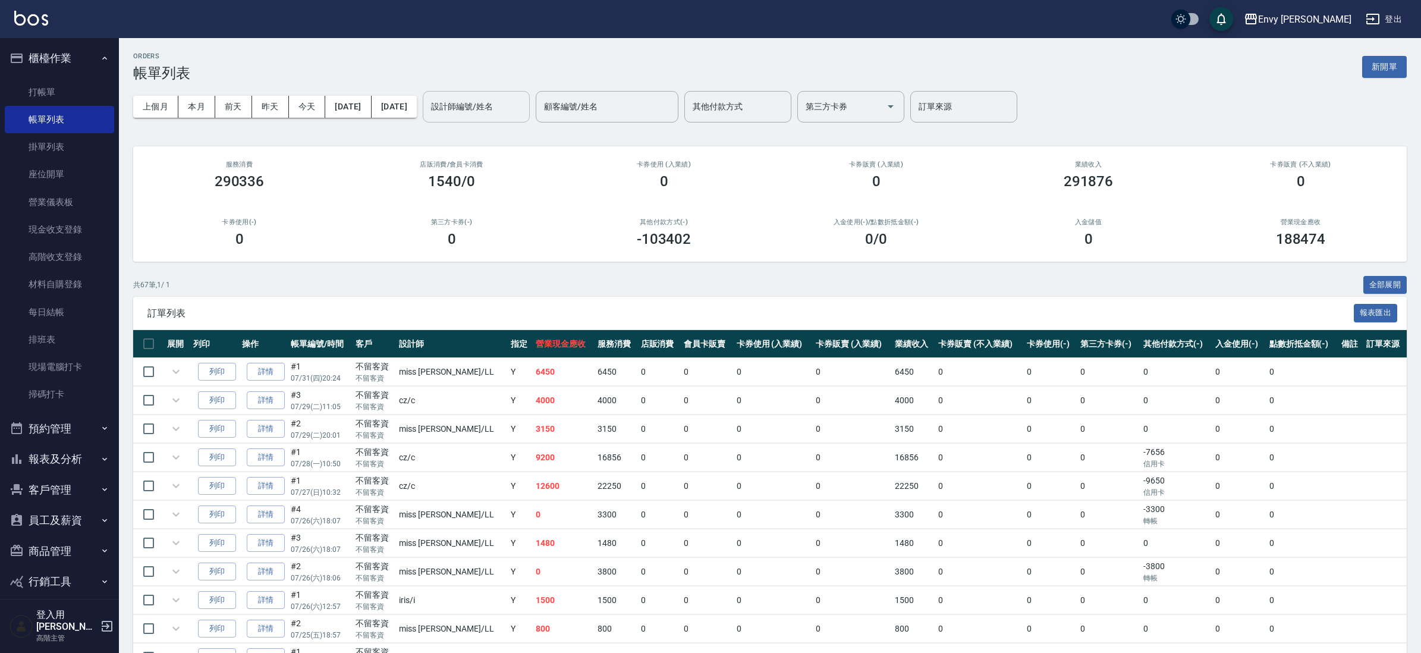
click at [507, 104] on div "設計師編號/姓名 設計師編號/姓名" at bounding box center [476, 107] width 107 height 32
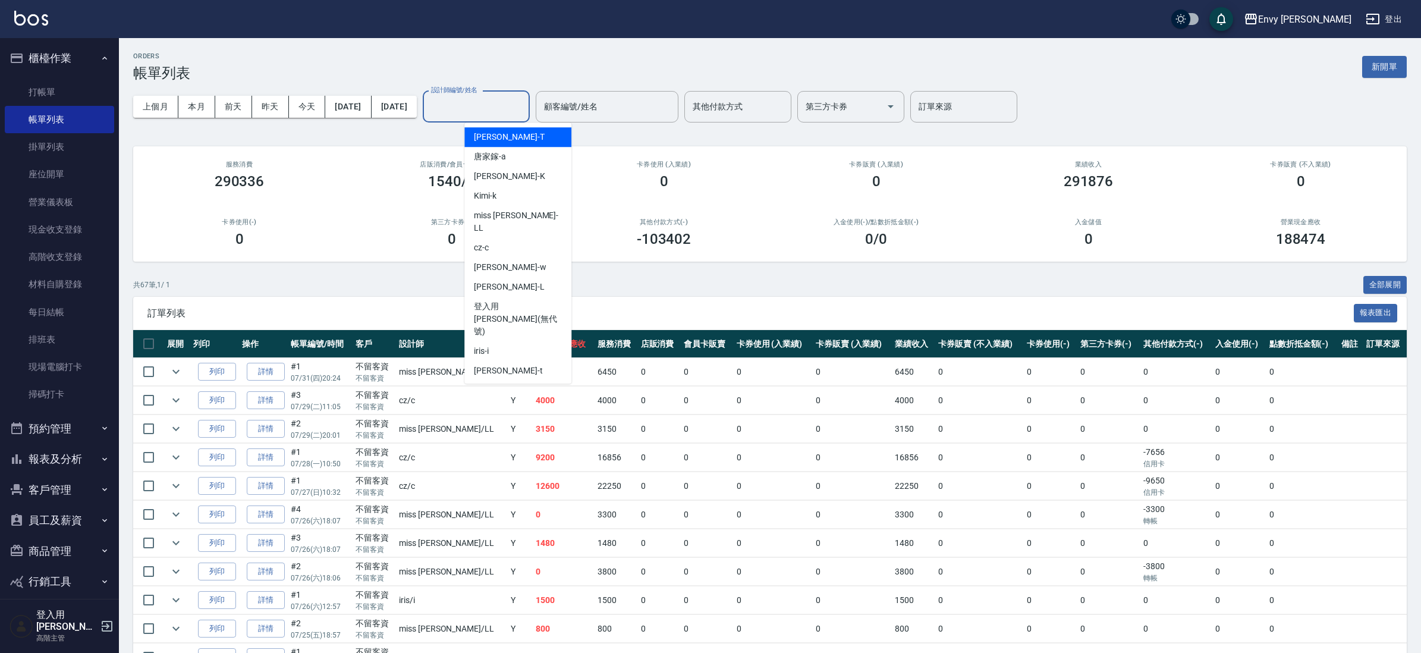
click at [517, 135] on div "tony -T" at bounding box center [517, 137] width 107 height 20
type input "tony-T"
